Goal: Check status: Check status

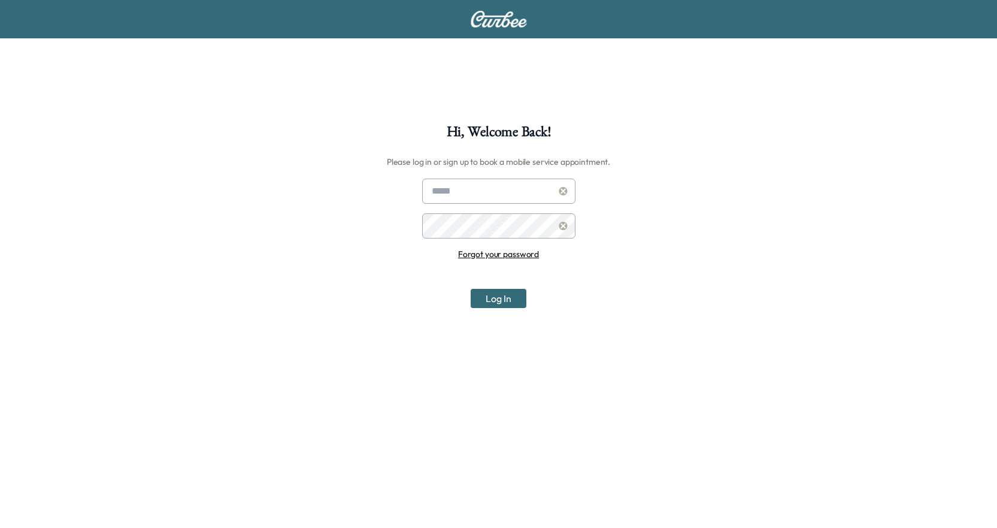
type input "**********"
click at [489, 303] on button "Log In" at bounding box center [499, 298] width 56 height 19
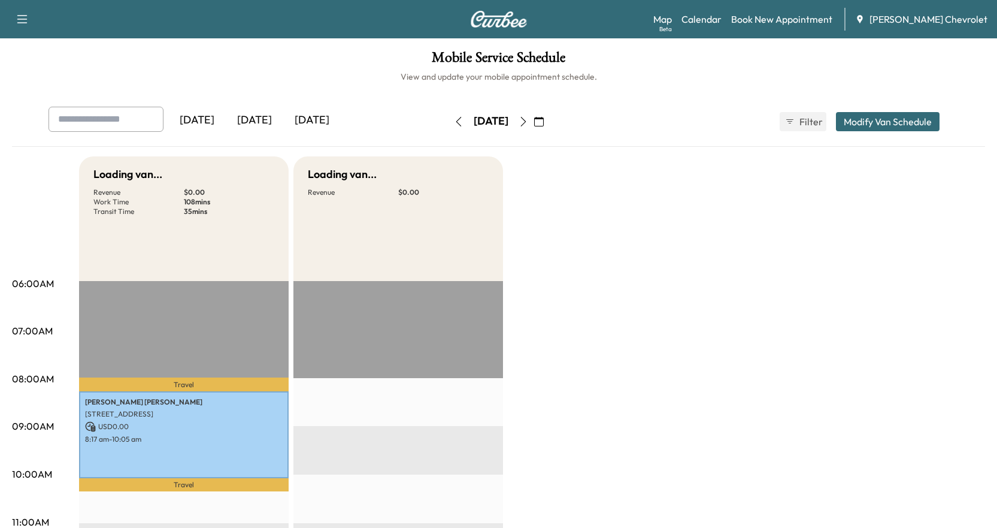
click at [745, 26] on div "Map Beta Calendar Book New Appointment [PERSON_NAME] Chevrolet" at bounding box center [821, 19] width 334 height 23
click at [722, 23] on link "Calendar" at bounding box center [702, 19] width 40 height 14
click at [528, 121] on icon "button" at bounding box center [524, 122] width 10 height 10
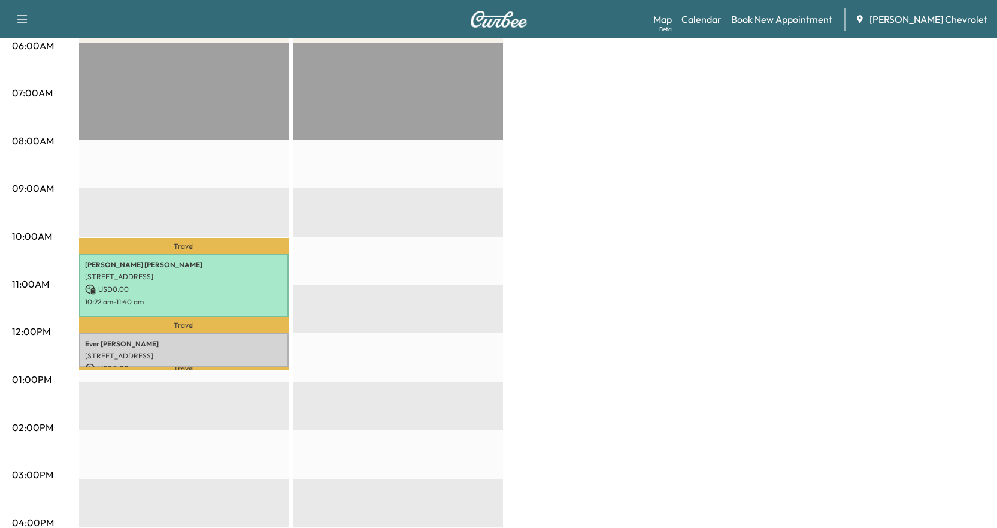
scroll to position [240, 0]
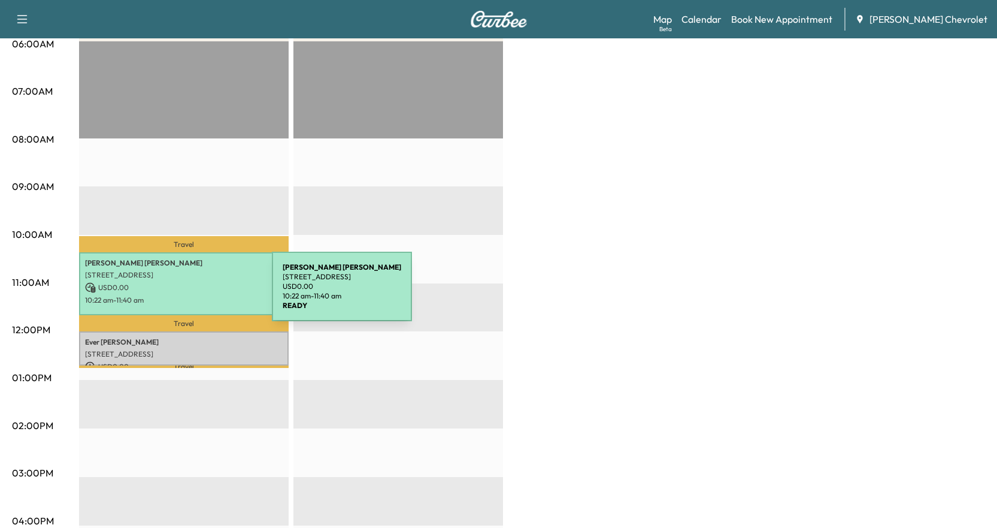
click at [182, 295] on p "10:22 am - 11:40 am" at bounding box center [184, 300] width 198 height 10
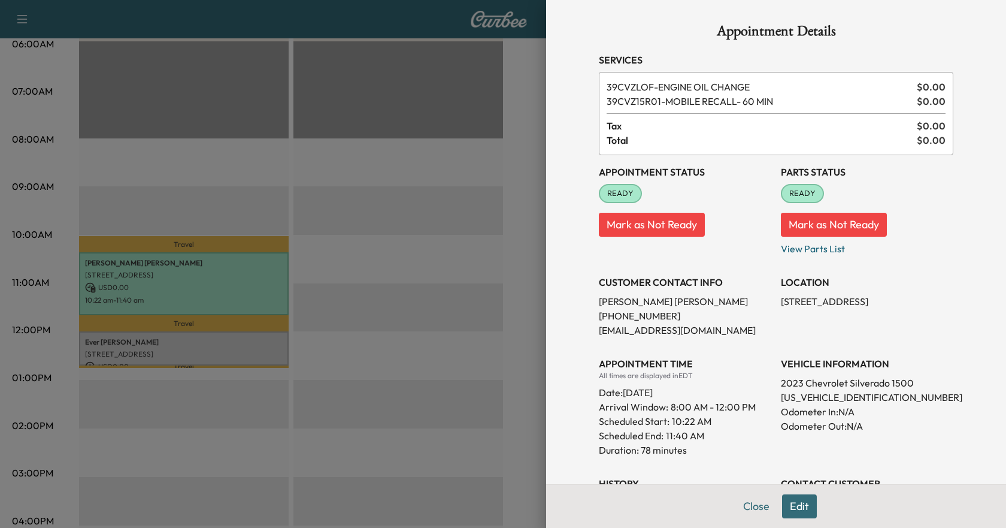
click at [372, 202] on div at bounding box center [503, 264] width 1006 height 528
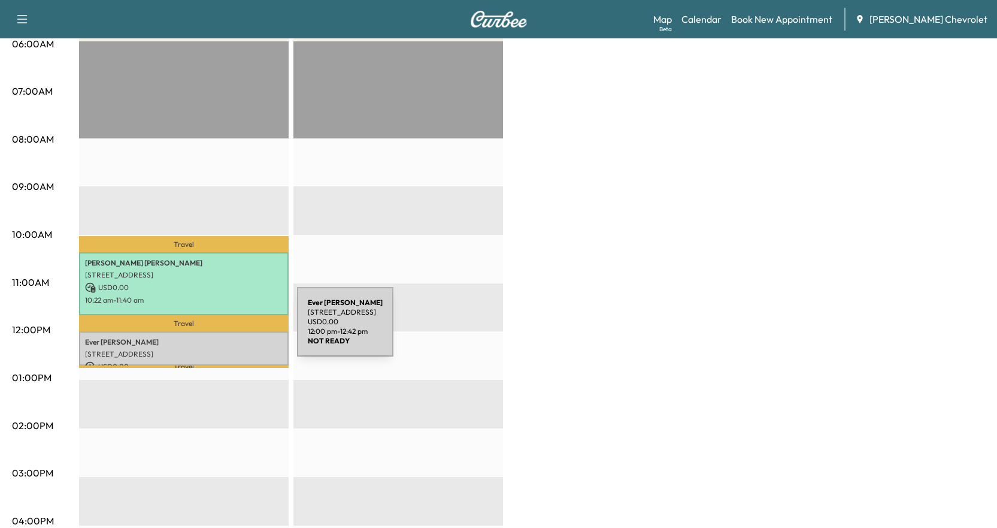
click at [202, 340] on p "Ever [PERSON_NAME]" at bounding box center [184, 342] width 198 height 10
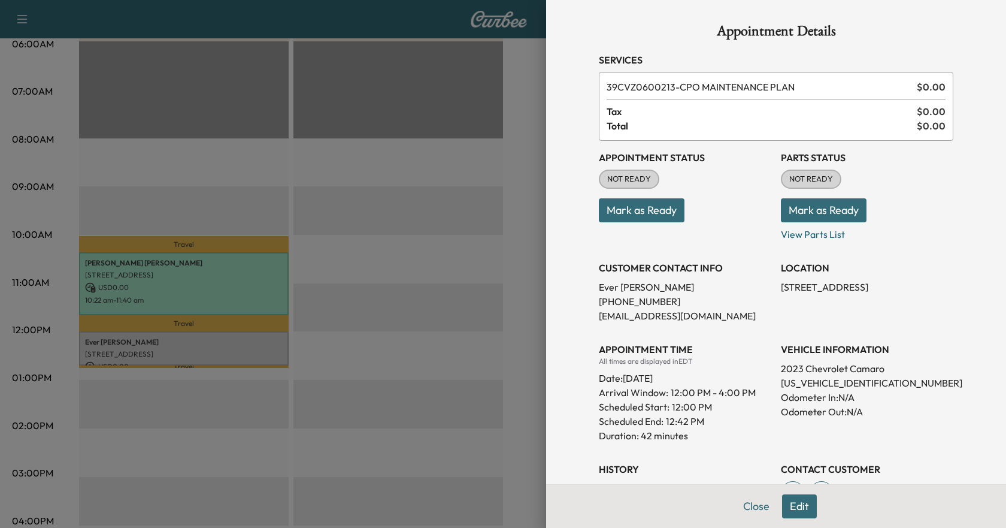
click at [410, 228] on div at bounding box center [503, 264] width 1006 height 528
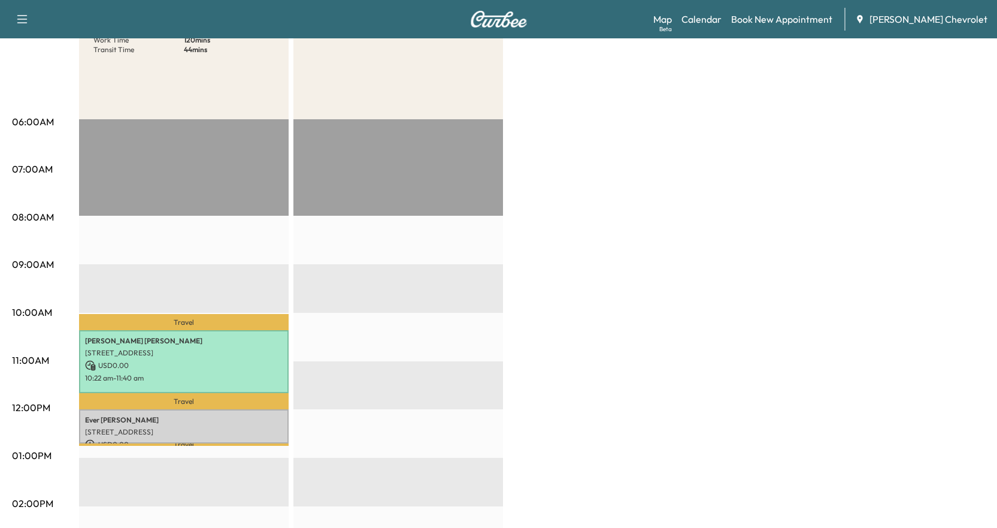
scroll to position [180, 0]
